Goal: Transaction & Acquisition: Subscribe to service/newsletter

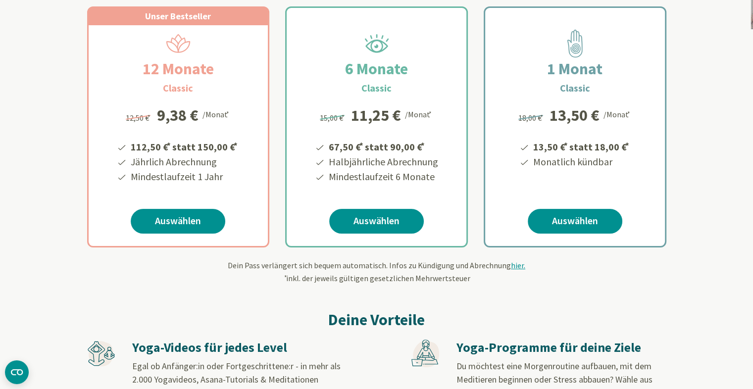
scroll to position [181, 0]
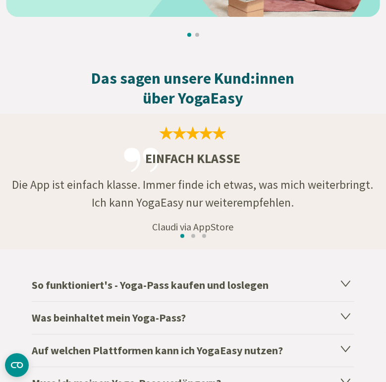
scroll to position [1417, 0]
